Goal: Use online tool/utility: Utilize a website feature to perform a specific function

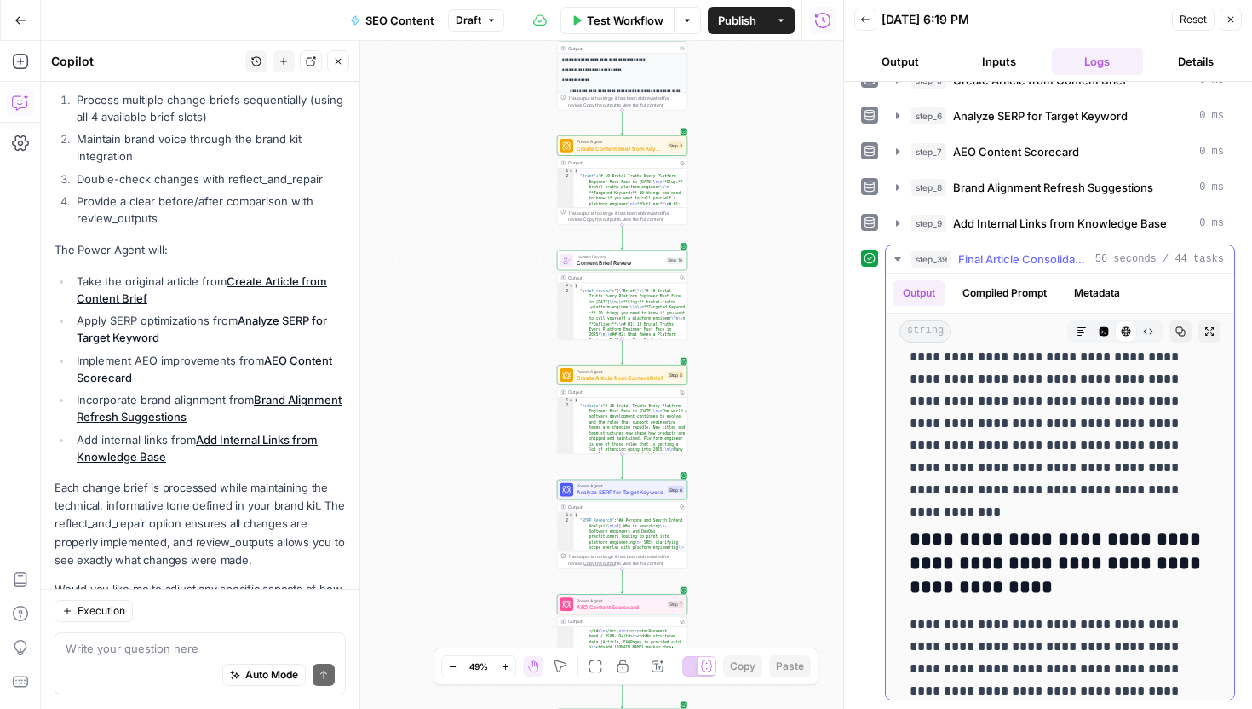
scroll to position [9561, 0]
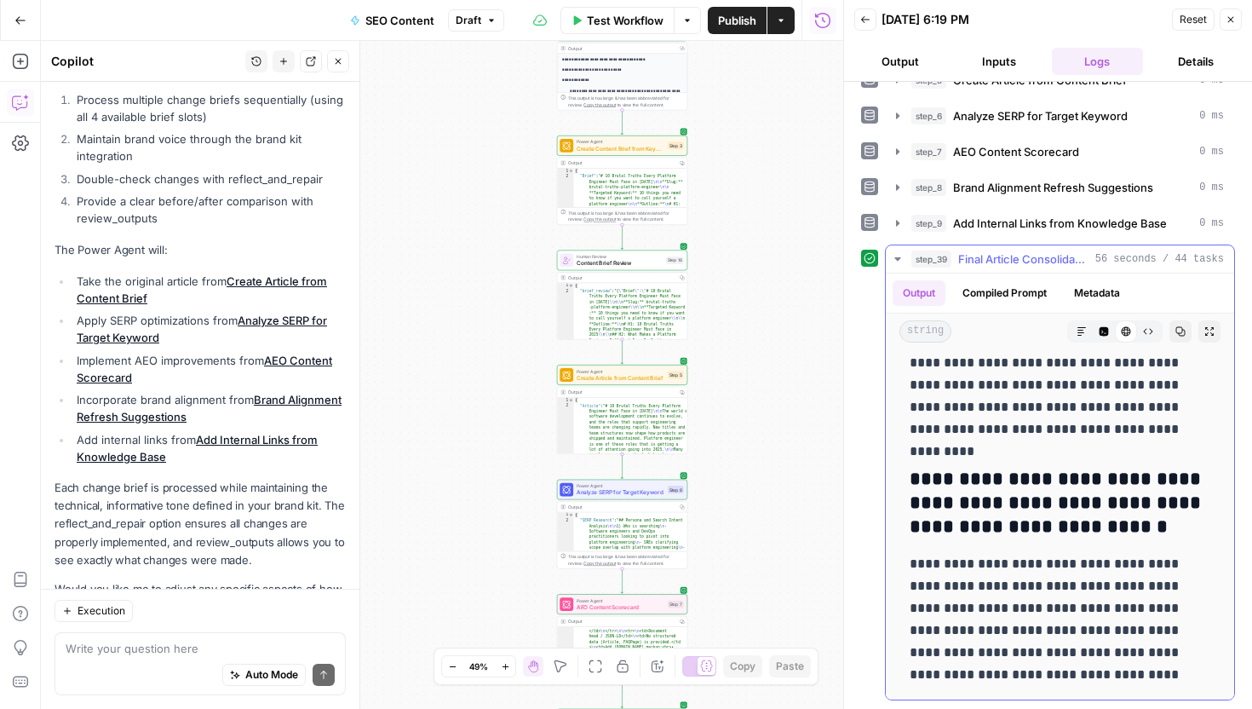
click at [1183, 325] on button "Copy" at bounding box center [1180, 331] width 22 height 22
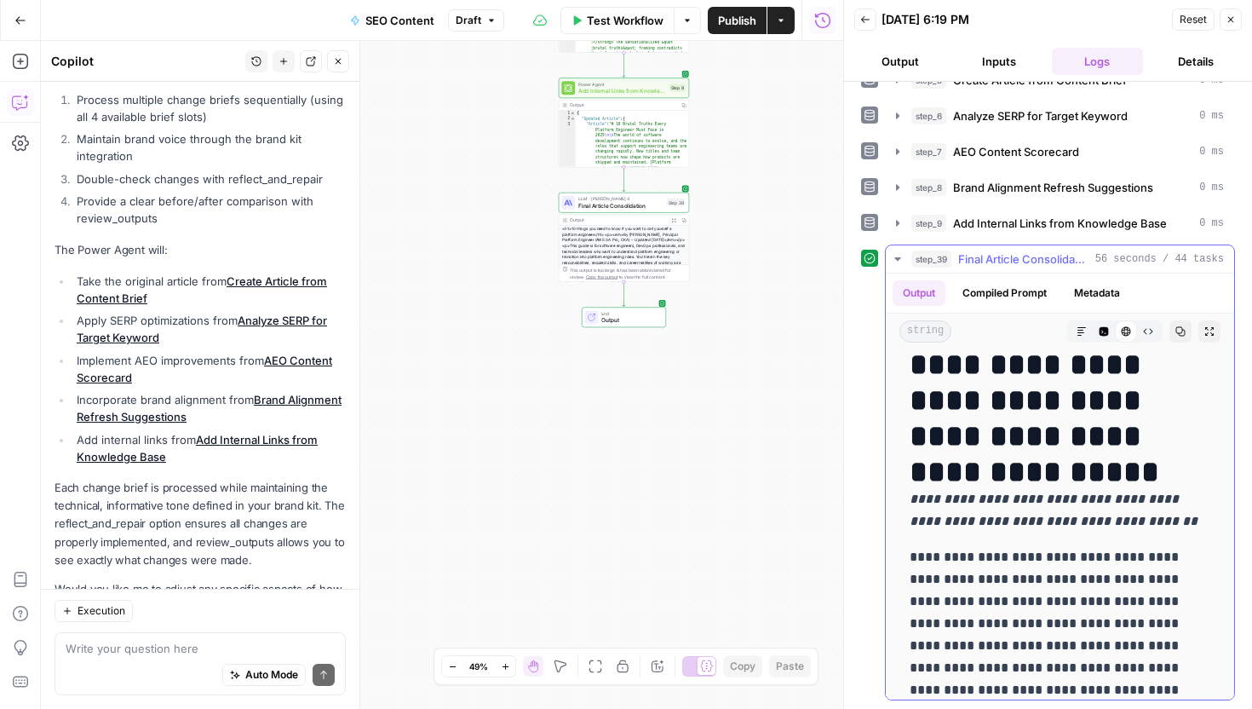
scroll to position [0, 0]
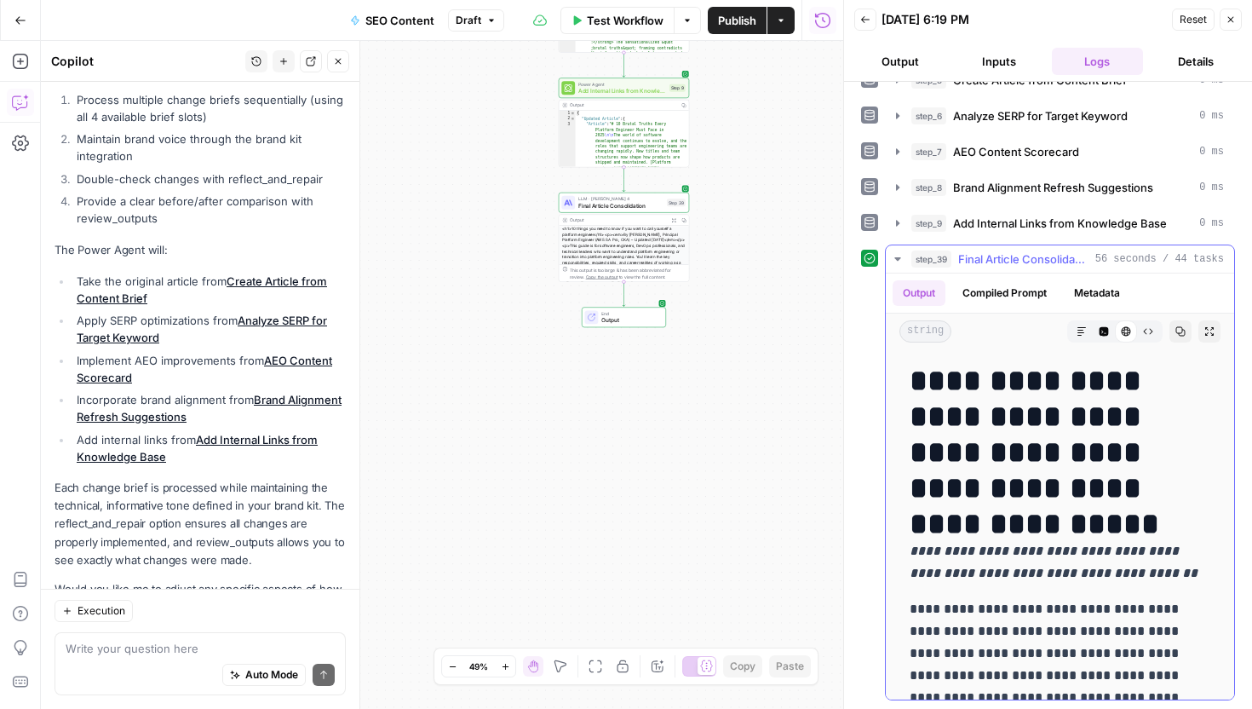
drag, startPoint x: 920, startPoint y: 388, endPoint x: 956, endPoint y: 462, distance: 81.5
click at [956, 462] on h1 "**********" at bounding box center [1060, 434] width 301 height 143
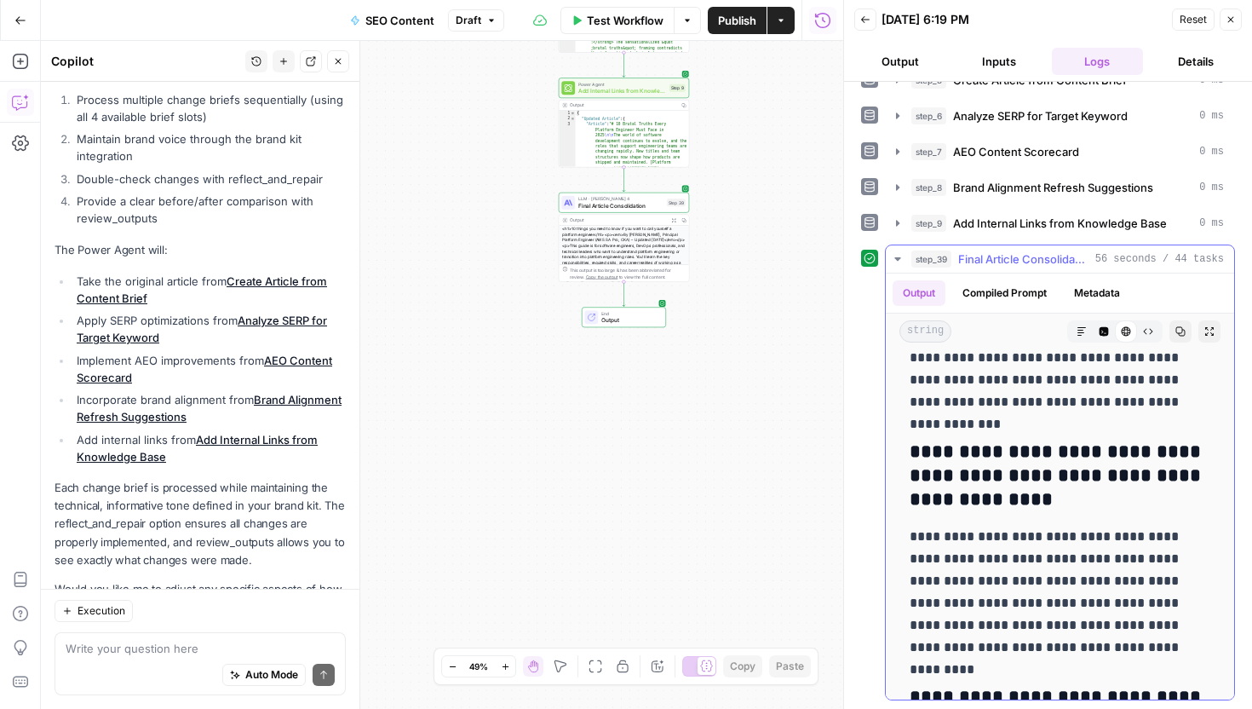
scroll to position [9561, 0]
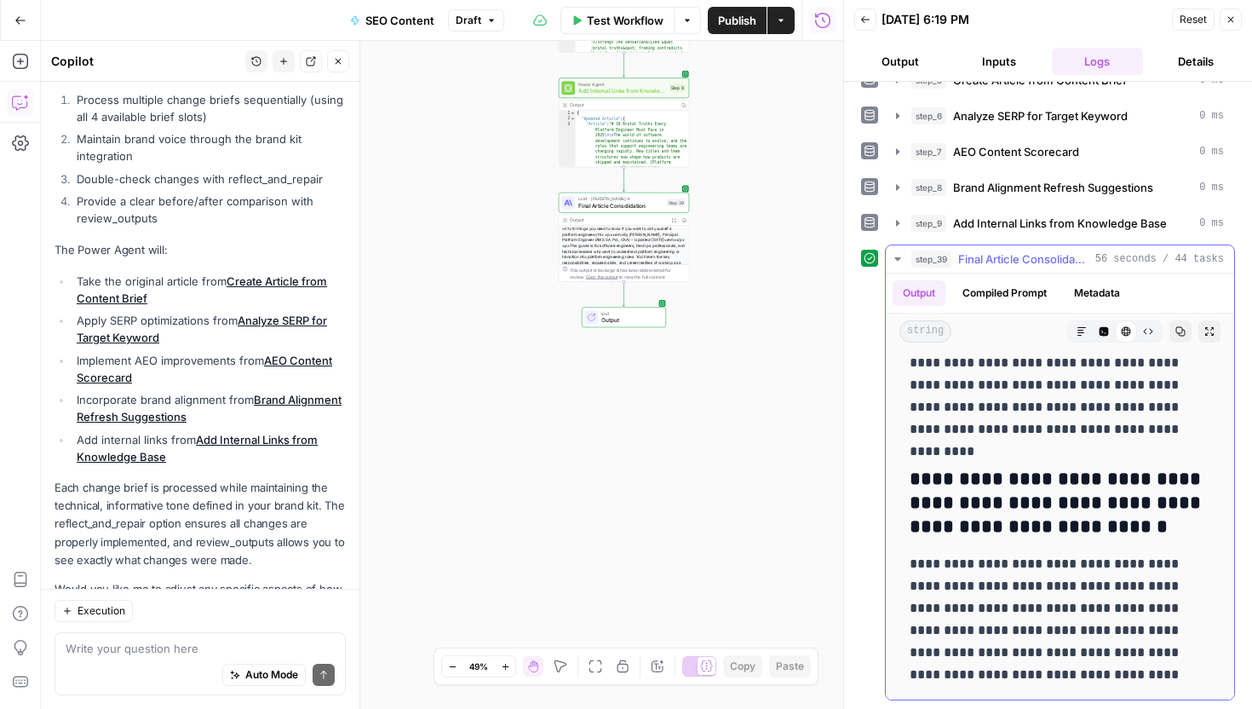
drag, startPoint x: 912, startPoint y: 372, endPoint x: 1162, endPoint y: 674, distance: 391.4
copy div "**********"
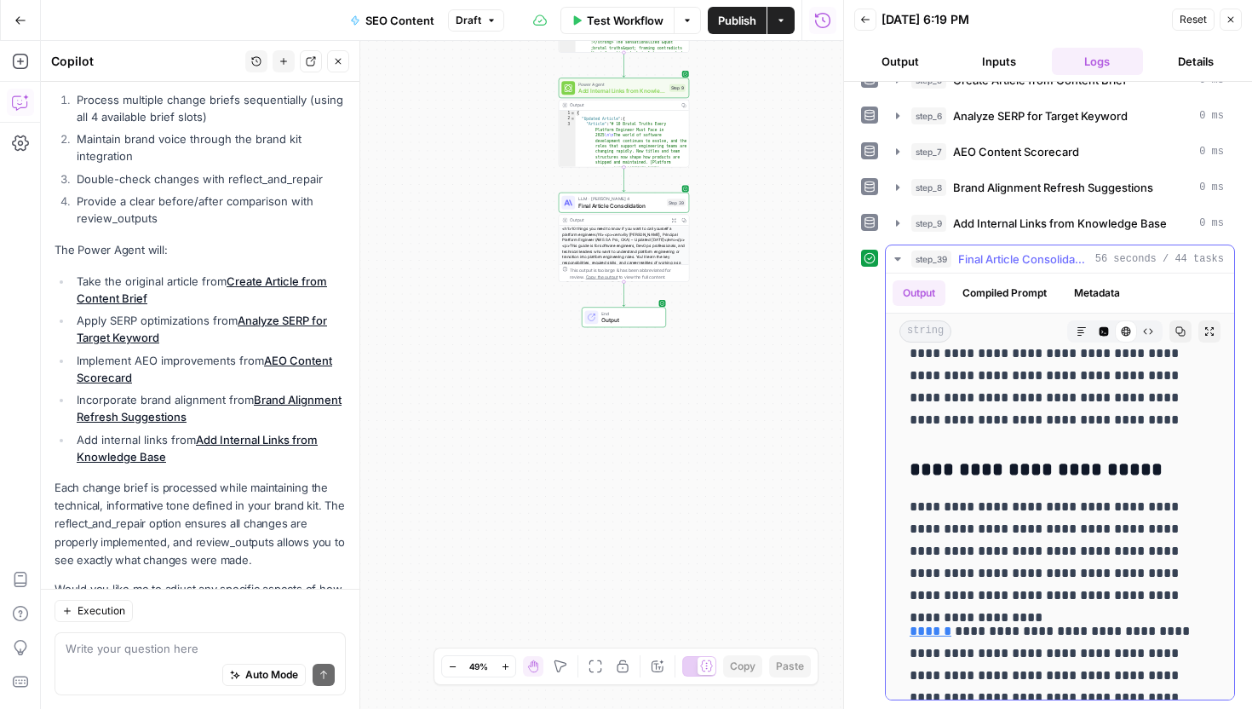
scroll to position [3476, 0]
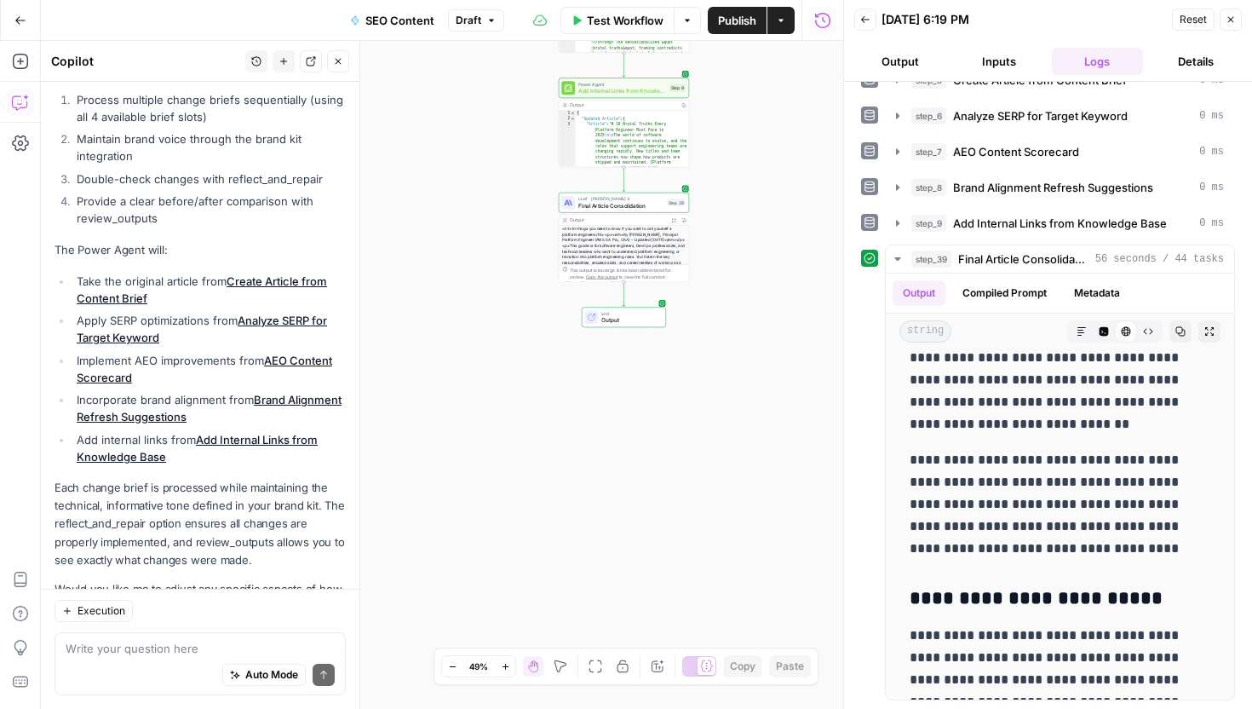
click at [724, 21] on span "Publish" at bounding box center [737, 20] width 38 height 17
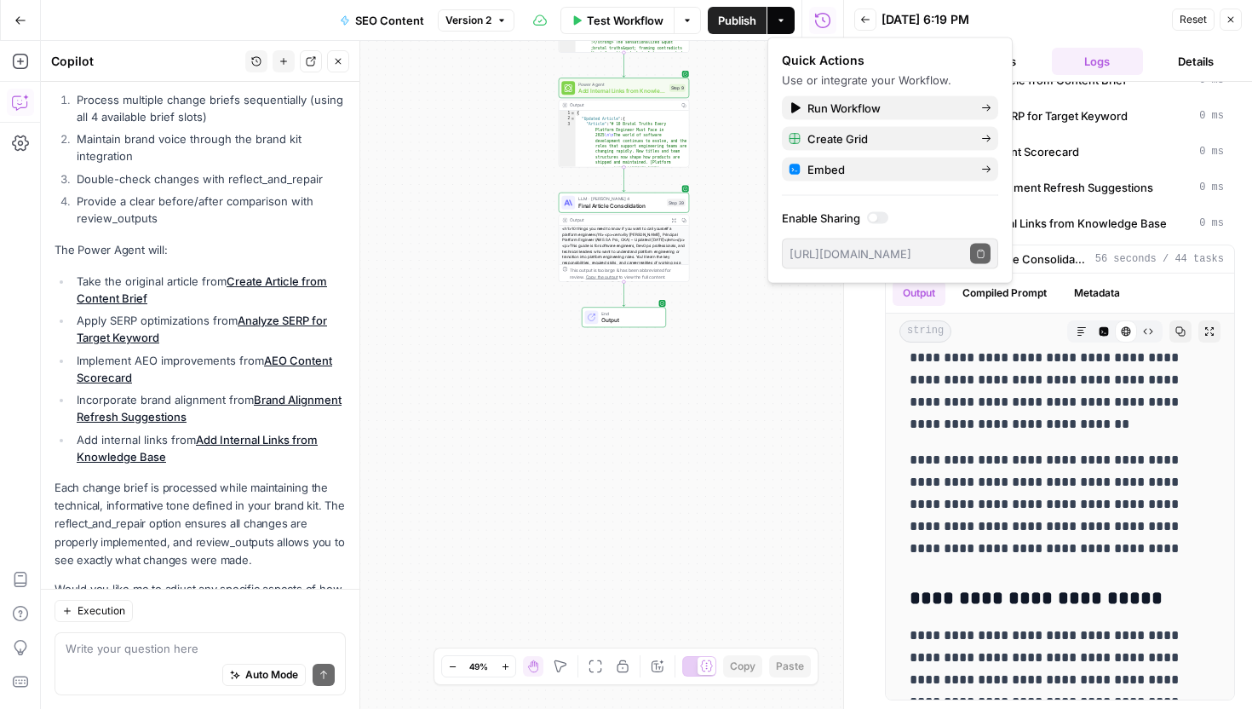
click at [882, 217] on div at bounding box center [877, 218] width 21 height 12
click at [978, 256] on icon "button" at bounding box center [980, 253] width 9 height 9
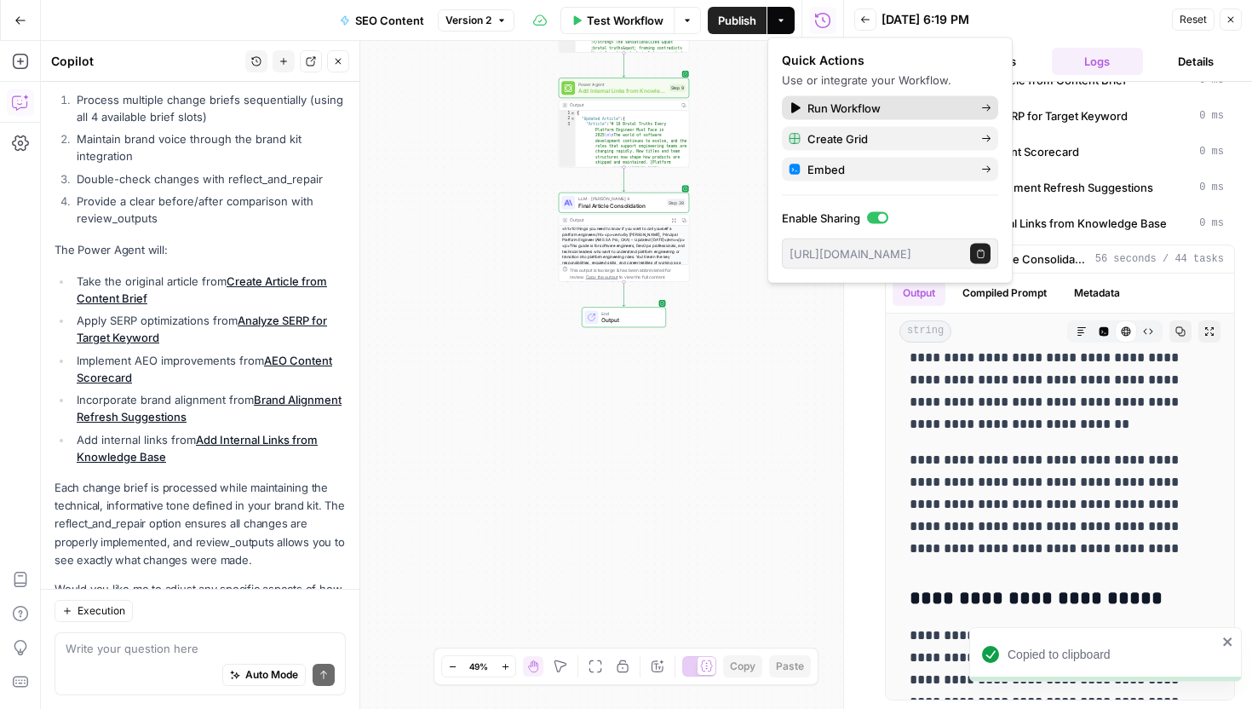
click at [891, 101] on span "Run Workflow" at bounding box center [887, 108] width 160 height 17
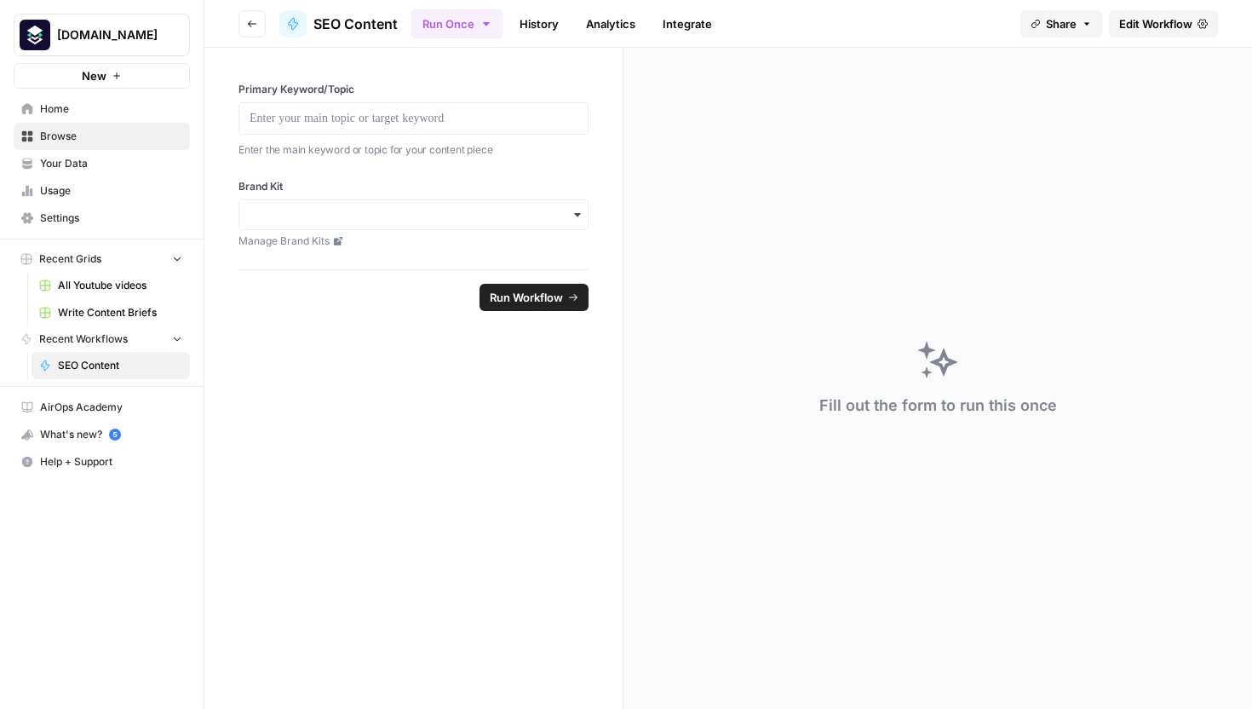
click at [598, 408] on form "Primary Keyword/Topic Enter the main keyword or topic for your content piece Br…" at bounding box center [413, 378] width 419 height 661
click at [347, 19] on span "SEO Content" at bounding box center [355, 24] width 84 height 20
click at [599, 23] on link "Analytics" at bounding box center [611, 23] width 70 height 27
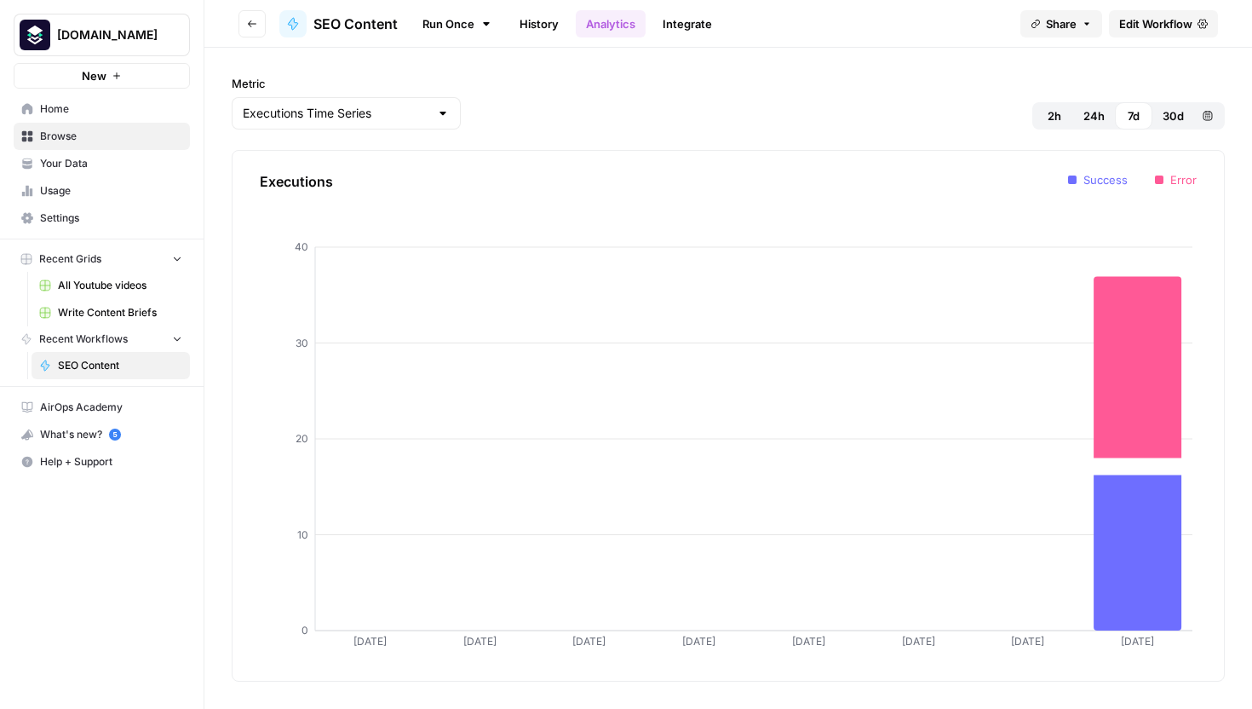
click at [691, 23] on link "Integrate" at bounding box center [687, 23] width 70 height 27
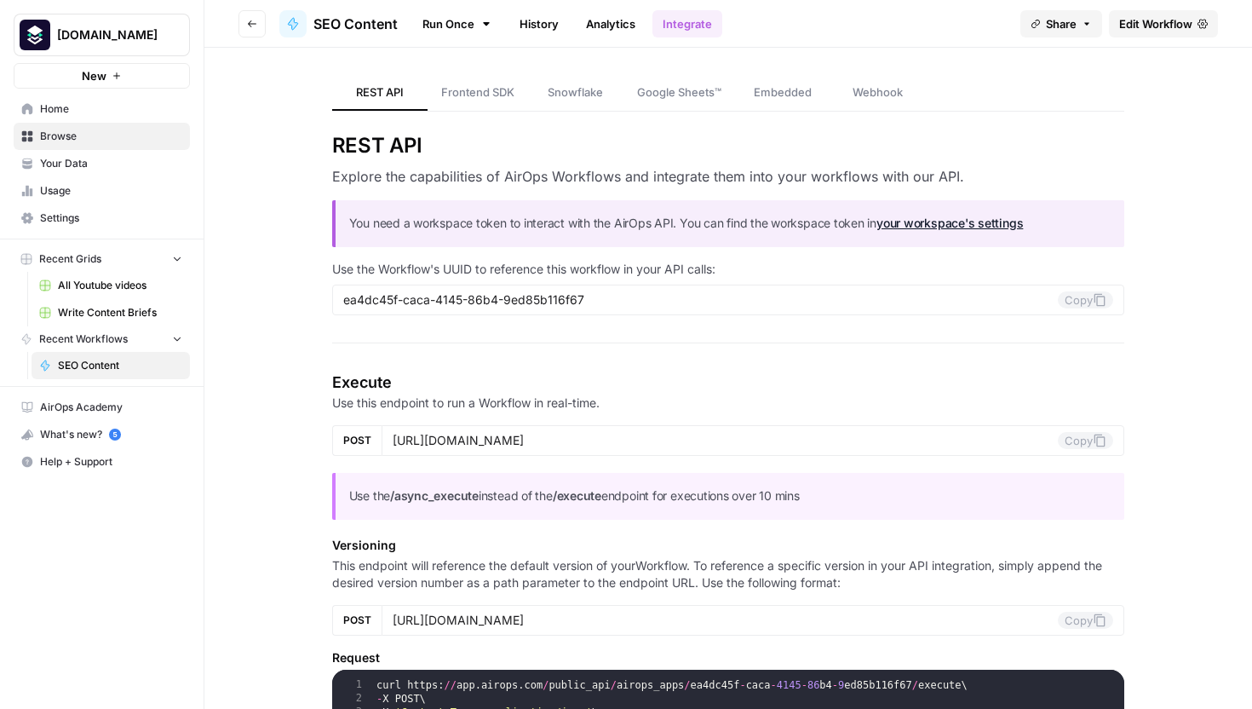
click at [342, 26] on span "SEO Content" at bounding box center [355, 24] width 84 height 20
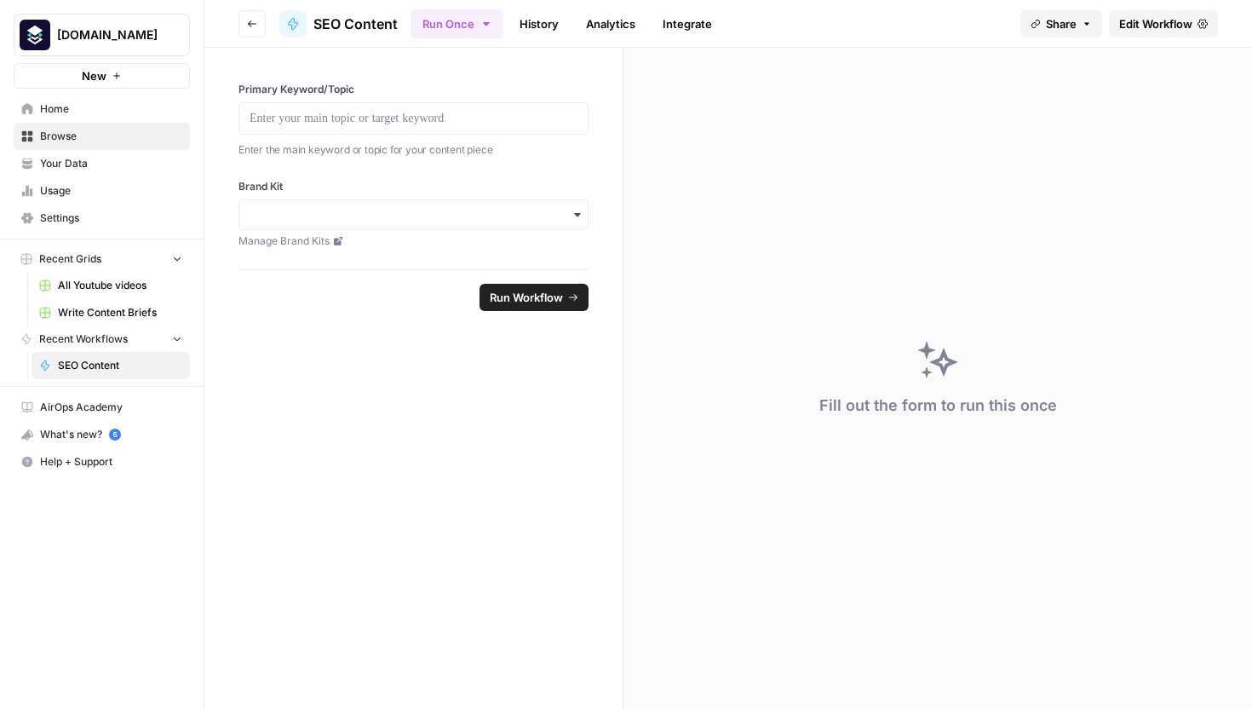
click at [342, 26] on span "SEO Content" at bounding box center [355, 24] width 84 height 20
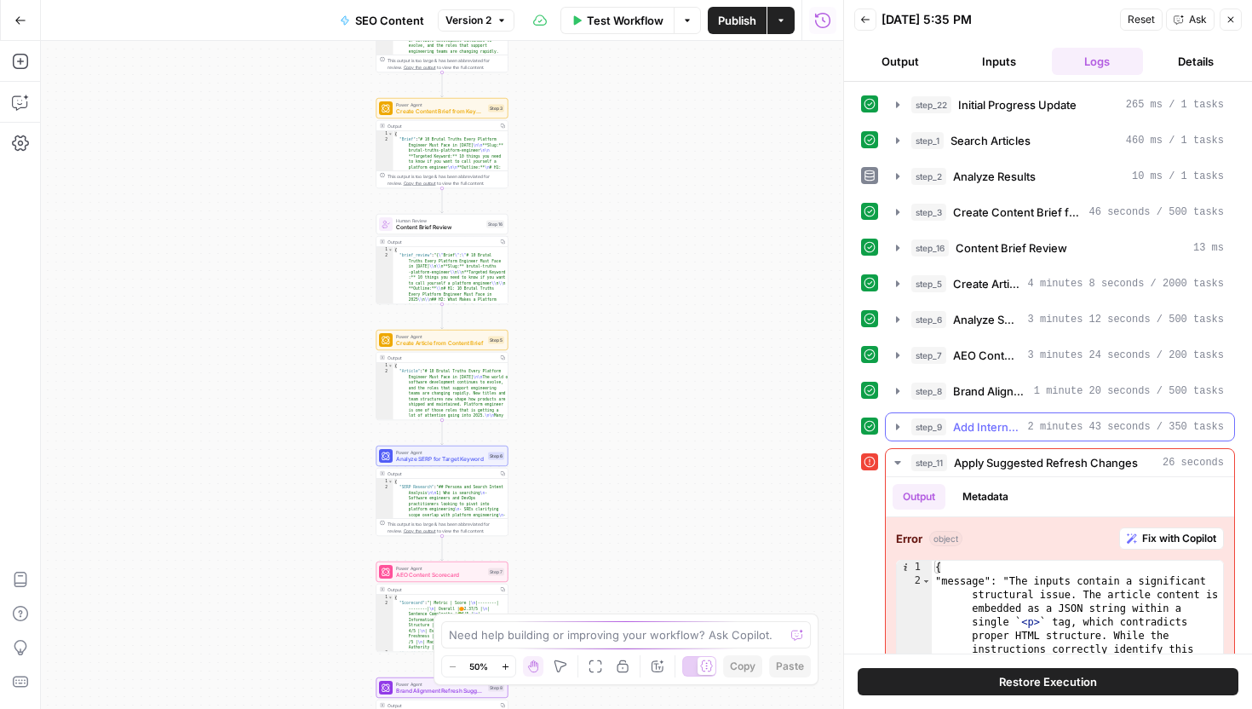
drag, startPoint x: 865, startPoint y: 88, endPoint x: 1089, endPoint y: 428, distance: 407.0
click at [1089, 428] on div "step_22 Initial Progress Update 265 ms / 1 tasks step_1 Search Articles 460 ms …" at bounding box center [1048, 368] width 408 height 572
click at [698, 288] on div "Workflow Set Inputs Inputs Integration Initial Progress Update Step 22 Output C…" at bounding box center [442, 375] width 802 height 668
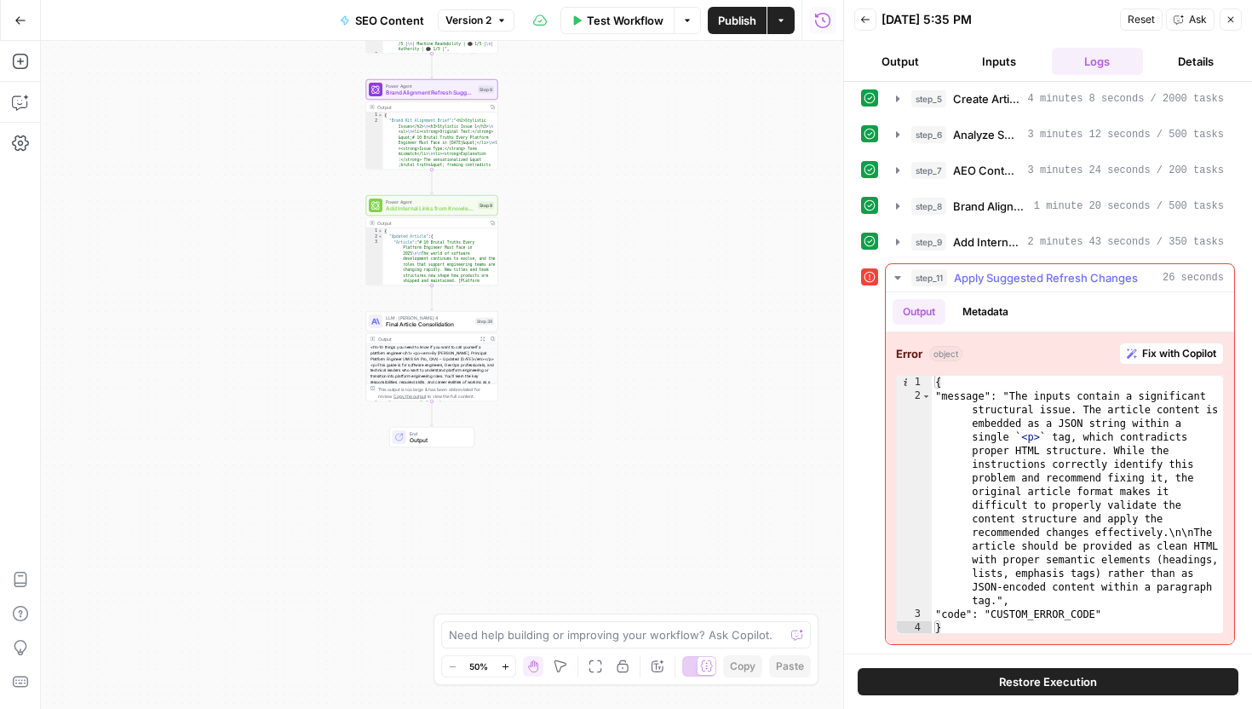
click at [895, 274] on icon "button" at bounding box center [898, 278] width 14 height 14
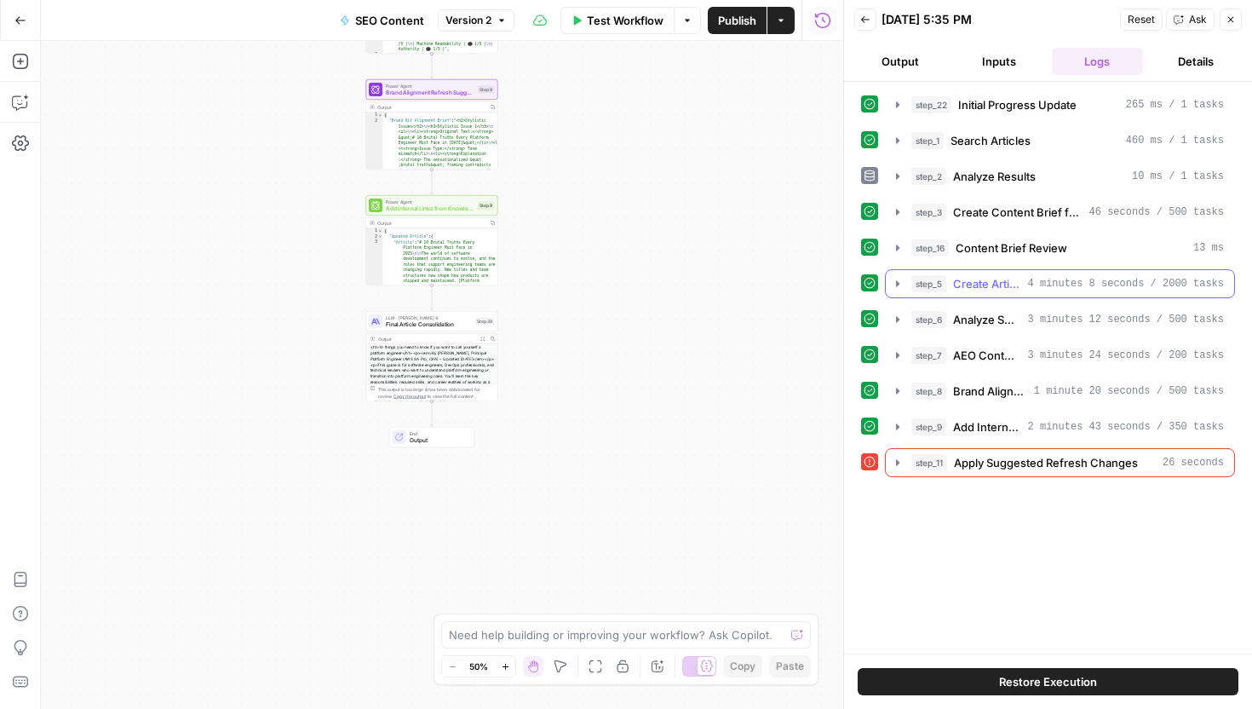
scroll to position [0, 0]
click at [605, 409] on div "Workflow Set Inputs Inputs Integration Initial Progress Update Step 22 Output C…" at bounding box center [442, 375] width 802 height 668
